Goal: Transaction & Acquisition: Purchase product/service

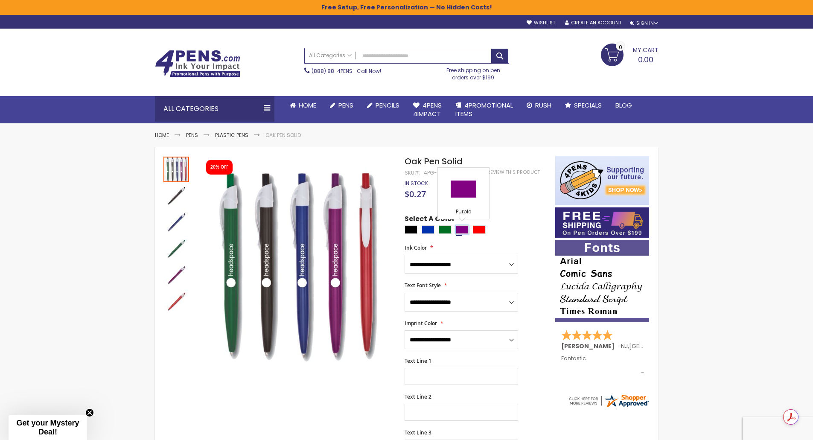
click at [464, 228] on div "Purple" at bounding box center [462, 229] width 13 height 9
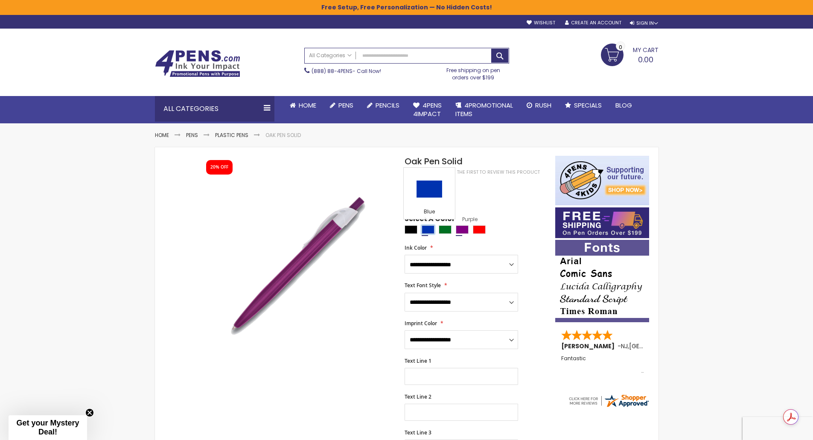
click at [433, 229] on div "Blue" at bounding box center [428, 229] width 13 height 9
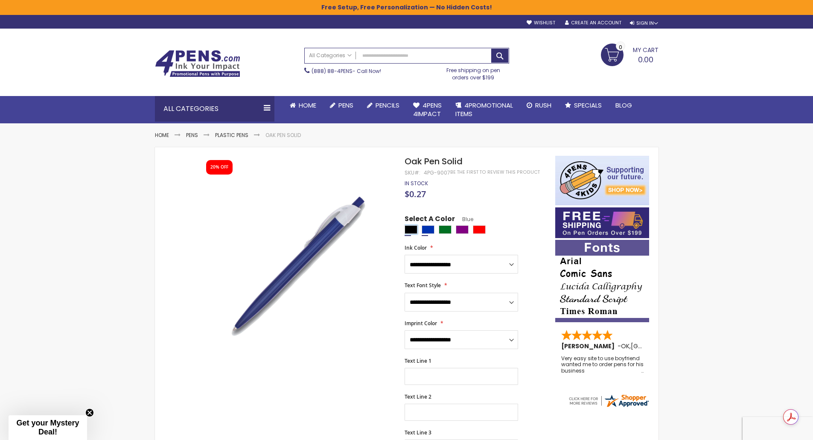
click at [409, 227] on div "Black" at bounding box center [411, 229] width 13 height 9
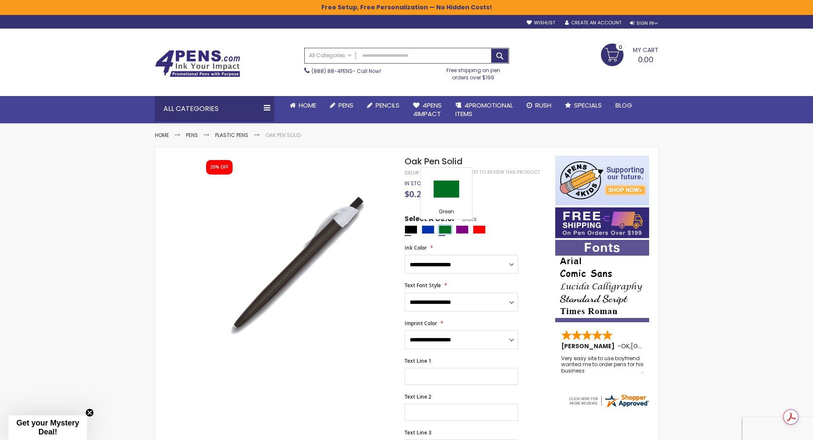
click at [446, 231] on div "Green" at bounding box center [445, 229] width 13 height 9
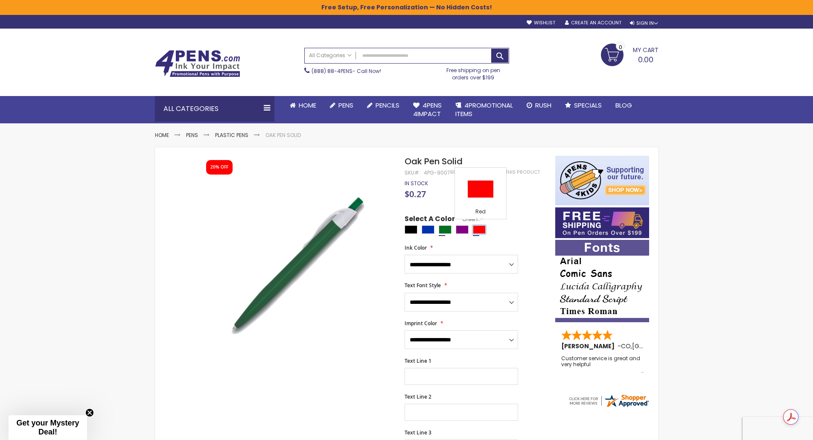
click at [479, 233] on div "Red" at bounding box center [479, 229] width 13 height 9
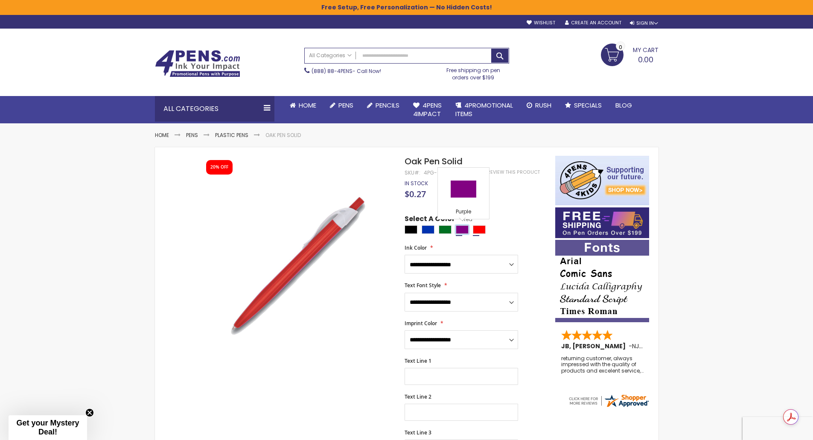
click at [464, 229] on div "Purple" at bounding box center [462, 229] width 13 height 9
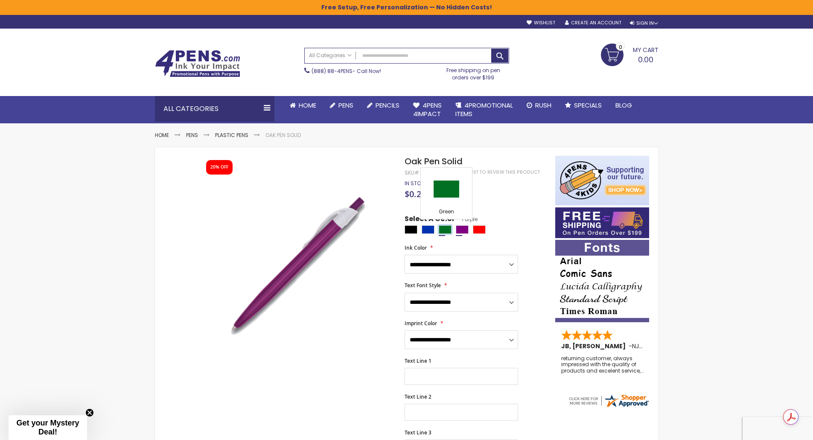
click at [439, 234] on div "Green" at bounding box center [445, 229] width 13 height 9
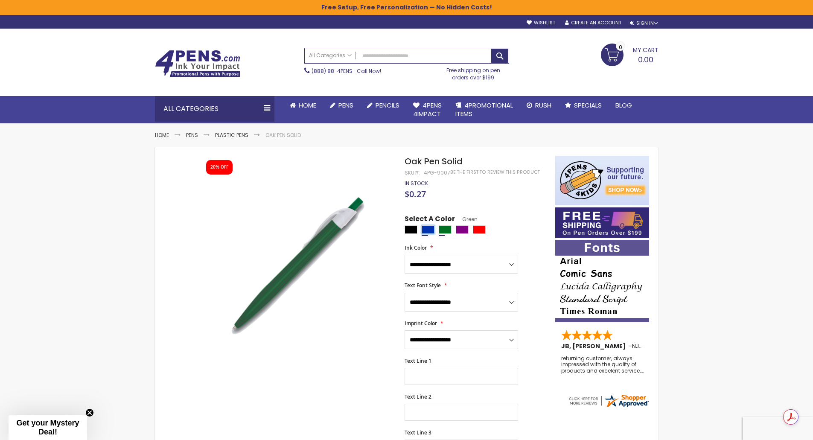
click at [425, 234] on div "Blue" at bounding box center [428, 229] width 13 height 9
type input "****"
